Goal: Task Accomplishment & Management: Use online tool/utility

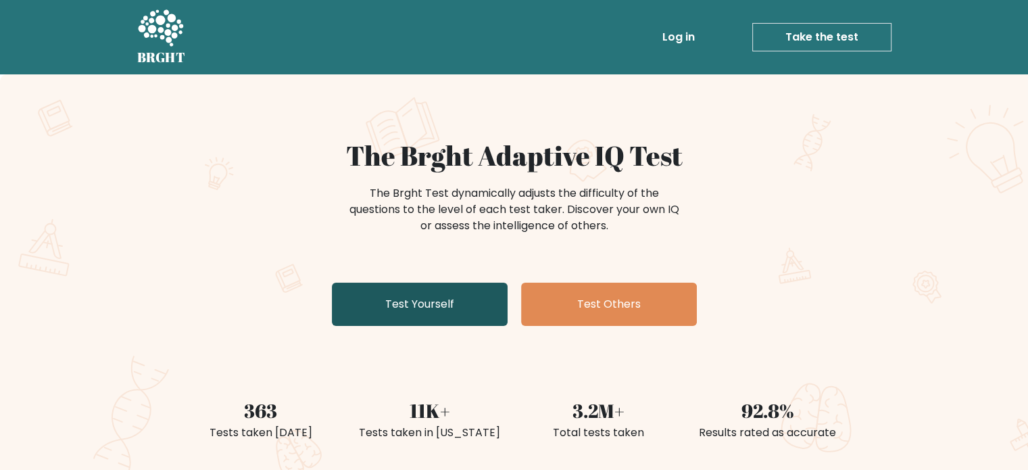
click at [419, 301] on link "Test Yourself" at bounding box center [420, 304] width 176 height 43
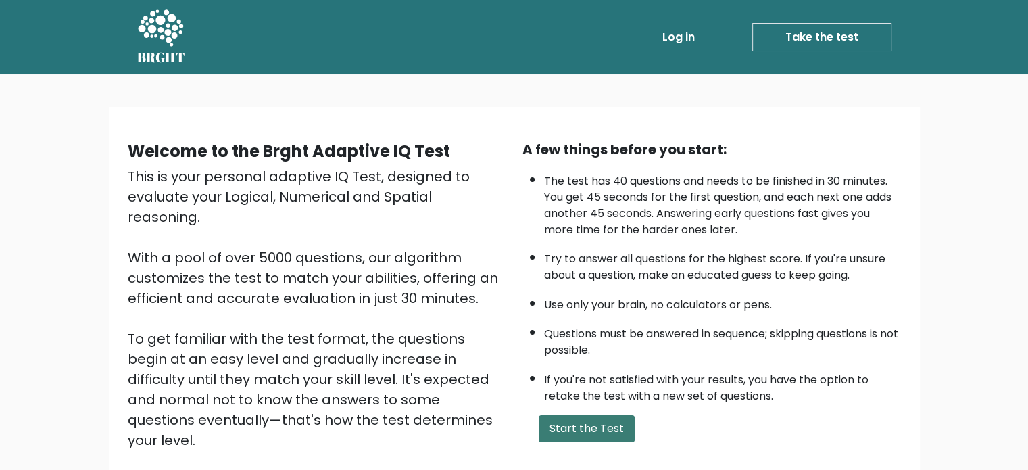
click at [600, 415] on button "Start the Test" at bounding box center [587, 428] width 96 height 27
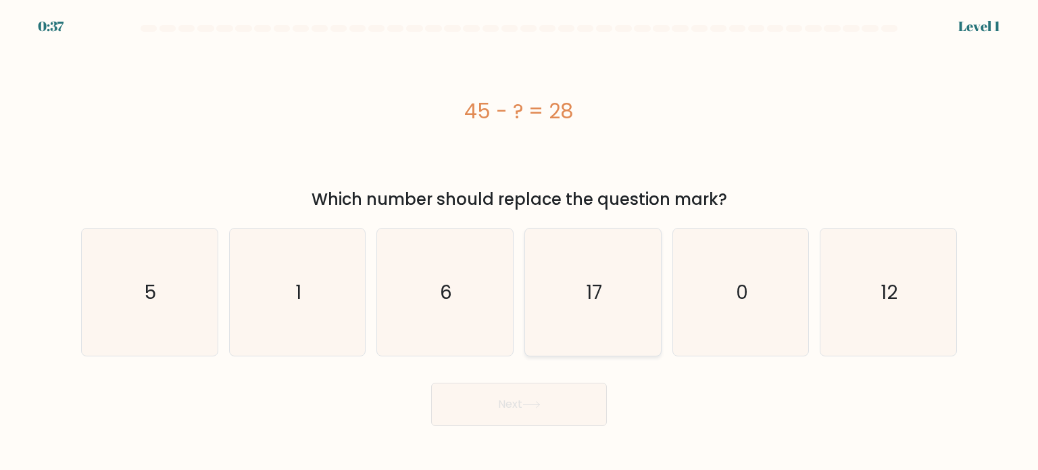
click at [606, 303] on icon "17" at bounding box center [592, 291] width 127 height 127
click at [520, 242] on input "d. 17" at bounding box center [519, 238] width 1 height 7
radio input "true"
click at [530, 402] on icon at bounding box center [532, 404] width 18 height 7
